Goal: Task Accomplishment & Management: Complete application form

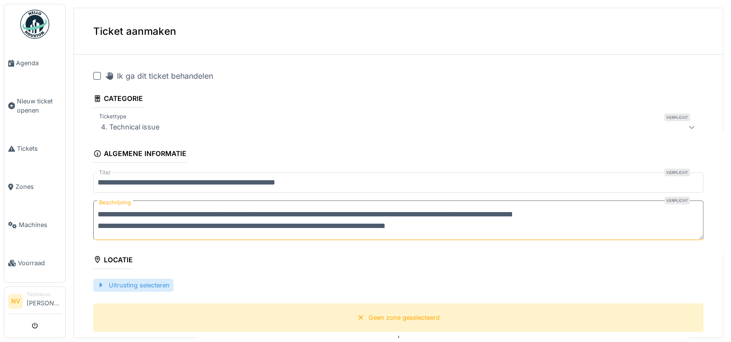
click at [101, 288] on div at bounding box center [101, 285] width 8 height 9
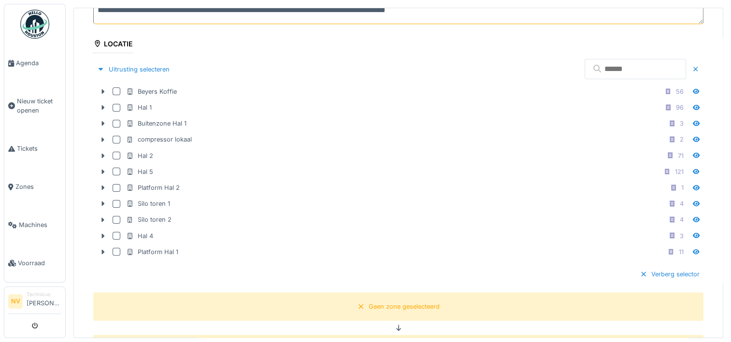
scroll to position [225, 0]
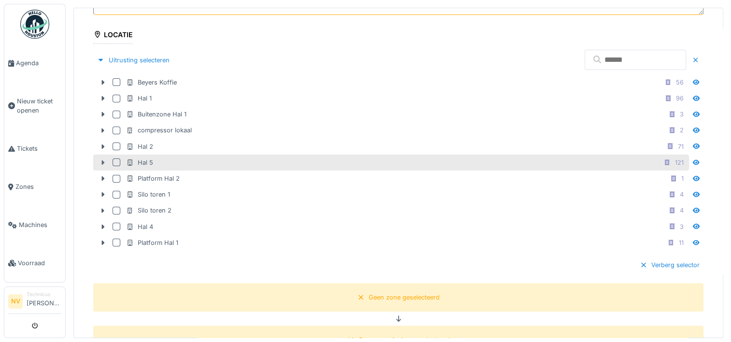
click at [104, 161] on icon at bounding box center [103, 162] width 8 height 6
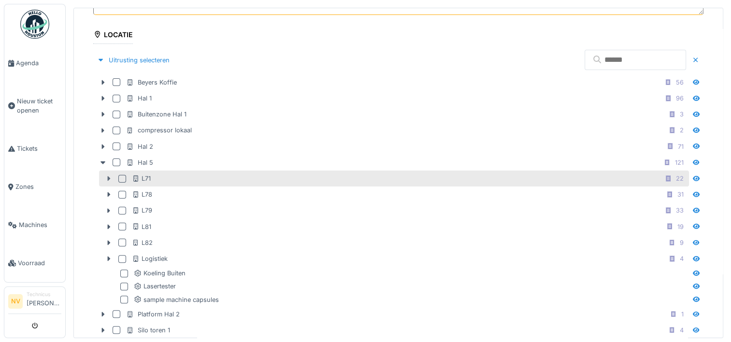
click at [105, 173] on div at bounding box center [108, 178] width 15 height 10
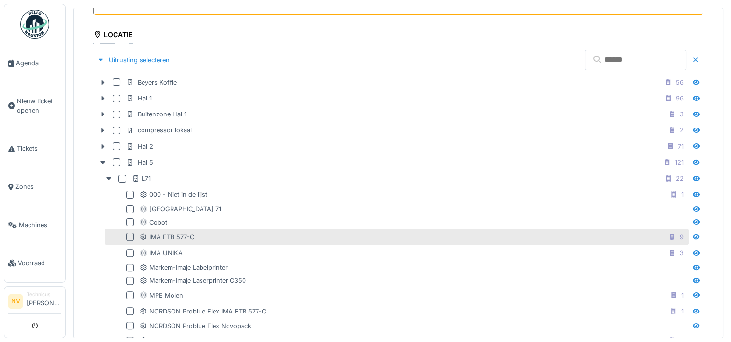
click at [128, 233] on div at bounding box center [130, 237] width 8 height 8
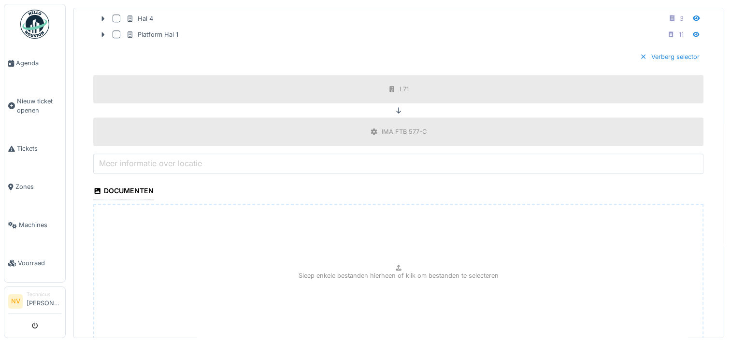
scroll to position [812, 0]
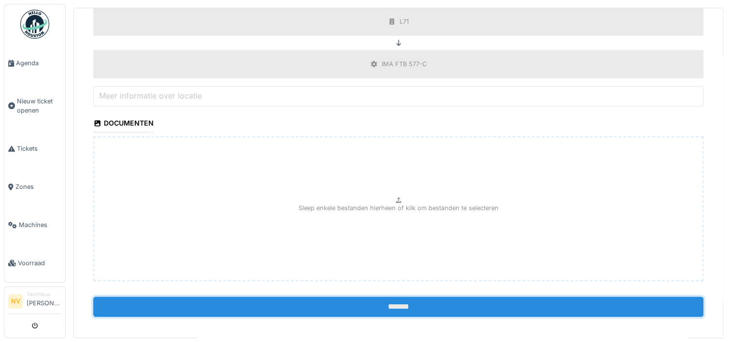
click at [382, 304] on input "*******" at bounding box center [398, 307] width 610 height 20
